Goal: Transaction & Acquisition: Subscribe to service/newsletter

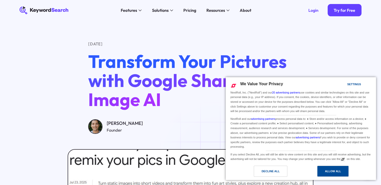
click at [327, 169] on div "Allow All" at bounding box center [333, 171] width 16 height 6
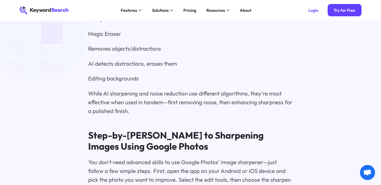
scroll to position [1232, 0]
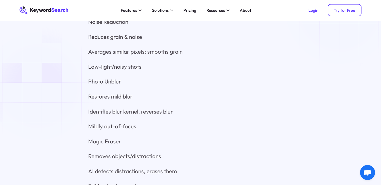
click at [343, 10] on div "Try for Free" at bounding box center [345, 10] width 22 height 5
